Goal: Task Accomplishment & Management: Complete application form

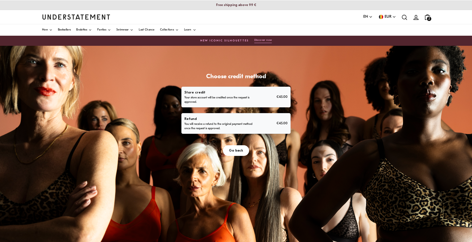
click at [264, 121] on div "Refund You will receive a refund to the original payment method once the reques…" at bounding box center [235, 123] width 103 height 15
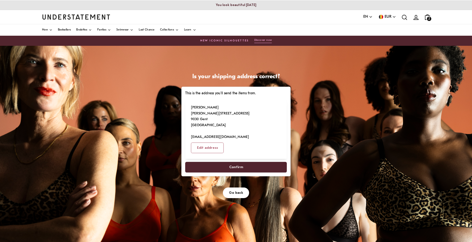
click at [251, 162] on span "Confirm" at bounding box center [236, 167] width 90 height 10
select select "**"
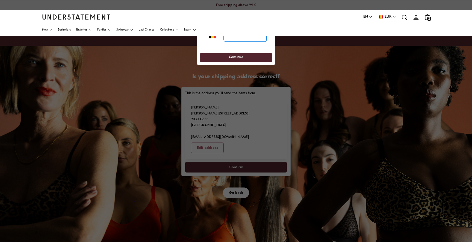
click at [243, 38] on input "tel" at bounding box center [245, 36] width 43 height 12
click at [224, 38] on input "tel" at bounding box center [245, 36] width 43 height 12
click at [411, 163] on div at bounding box center [236, 121] width 472 height 242
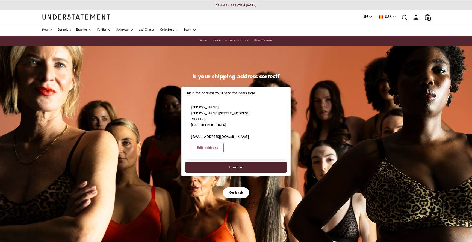
click at [264, 162] on span "Confirm" at bounding box center [236, 167] width 90 height 10
click at [237, 162] on span "Confirm" at bounding box center [236, 167] width 14 height 10
click at [214, 112] on p "Soetkin Vervaet Albrecht [STREET_ADDRESS] [EMAIL_ADDRESS][DOMAIN_NAME]" at bounding box center [220, 122] width 59 height 35
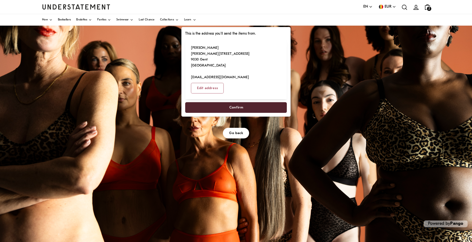
scroll to position [69, 0]
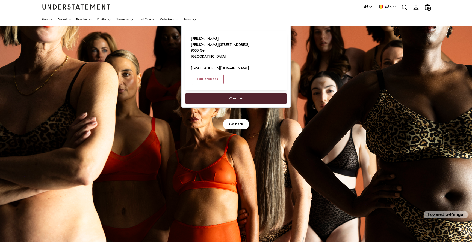
click at [236, 119] on span "Go back" at bounding box center [236, 124] width 14 height 10
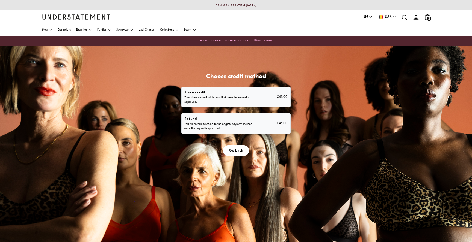
click at [249, 121] on p "Refund" at bounding box center [218, 119] width 69 height 6
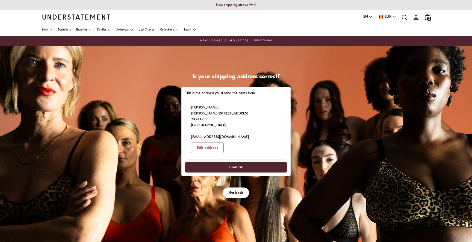
click at [240, 162] on span "Confirm" at bounding box center [236, 167] width 14 height 10
select select "**"
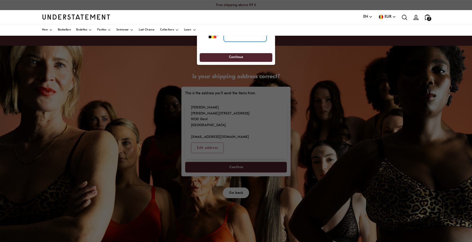
click at [235, 38] on input "tel" at bounding box center [245, 36] width 43 height 12
click at [245, 37] on input "****" at bounding box center [245, 36] width 43 height 12
type input "*"
